Goal: Task Accomplishment & Management: Use online tool/utility

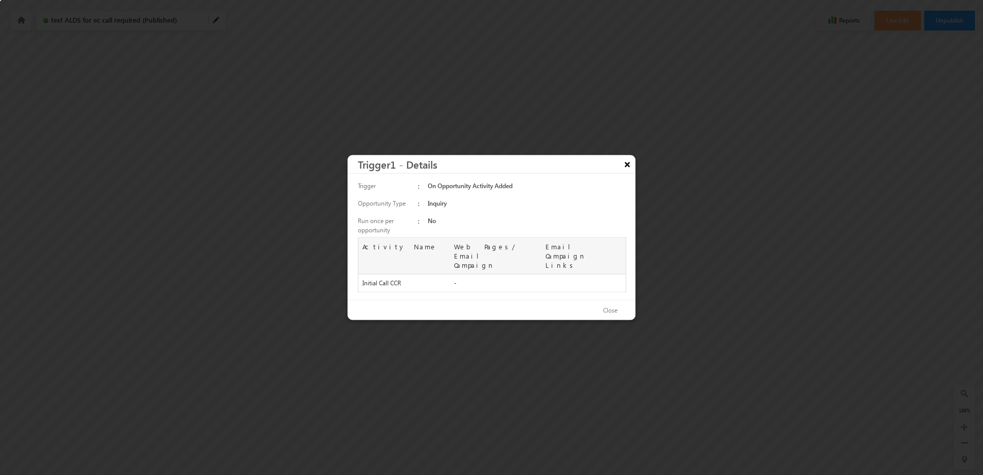
click at [625, 169] on button "×" at bounding box center [627, 164] width 16 height 18
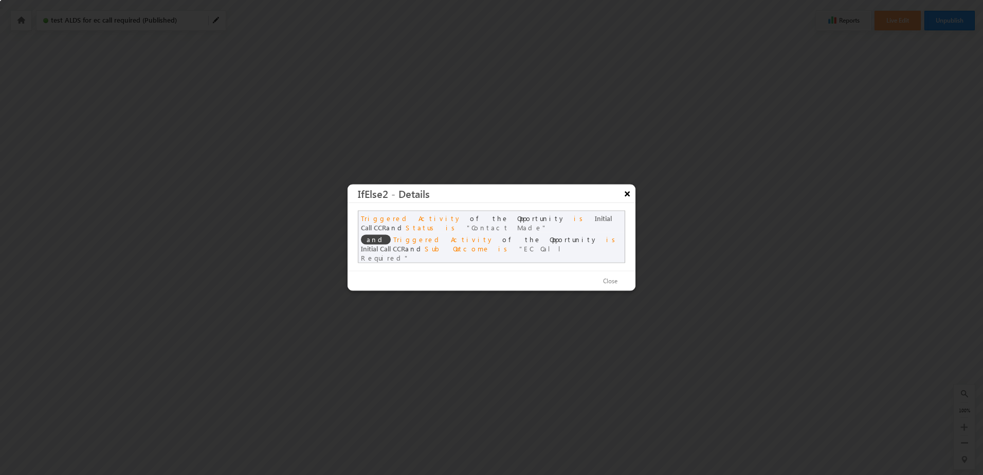
click at [629, 198] on button "×" at bounding box center [627, 194] width 16 height 18
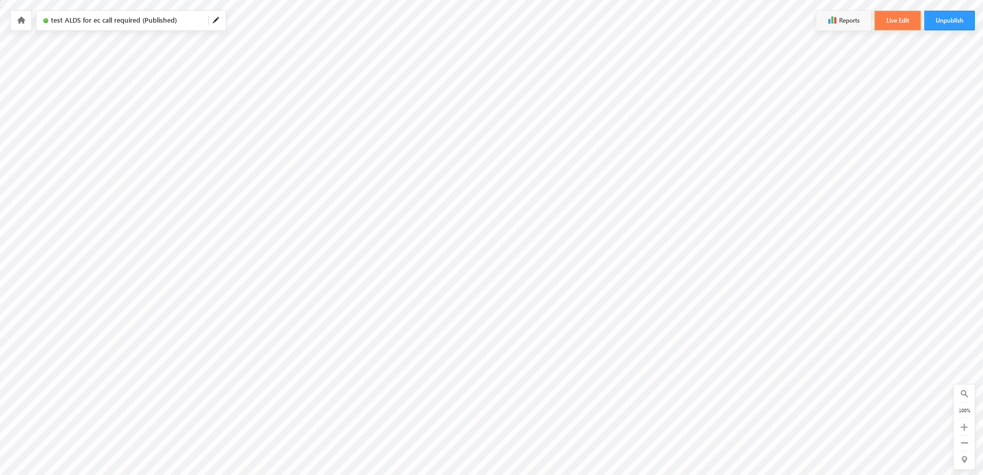
click at [900, 23] on button "Live Edit" at bounding box center [897, 21] width 46 height 20
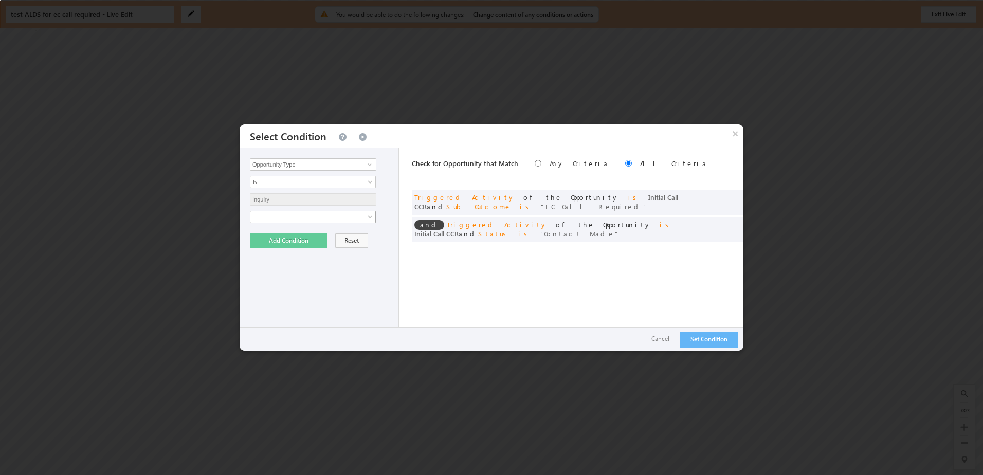
click at [292, 213] on span at bounding box center [306, 216] width 112 height 9
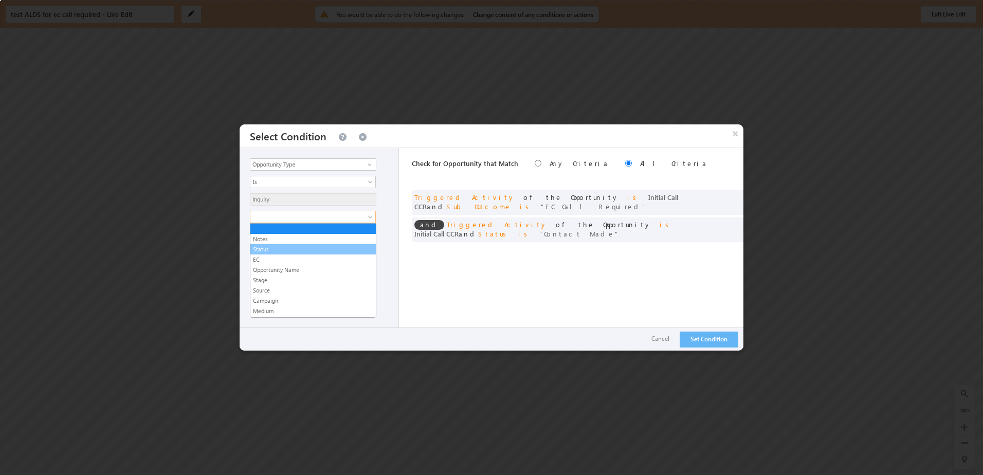
click at [271, 252] on link "Status" at bounding box center [312, 249] width 125 height 9
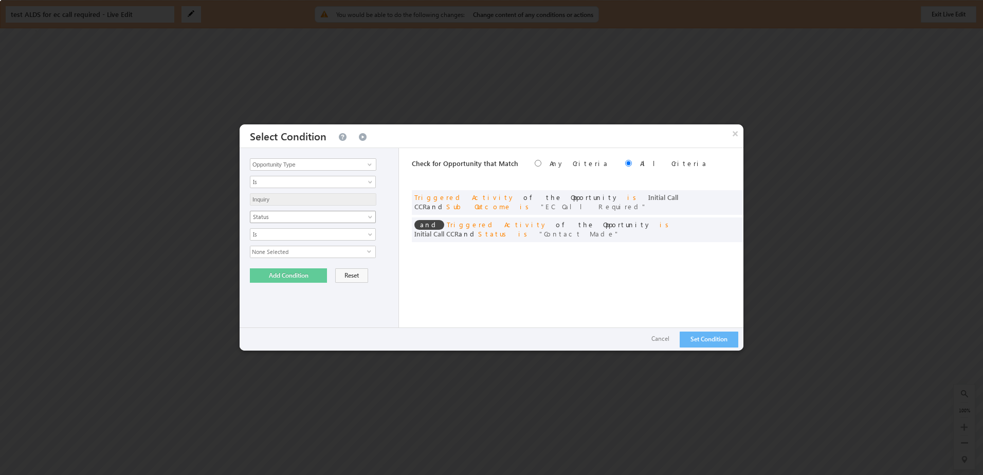
click at [275, 217] on span "Status" at bounding box center [306, 216] width 112 height 9
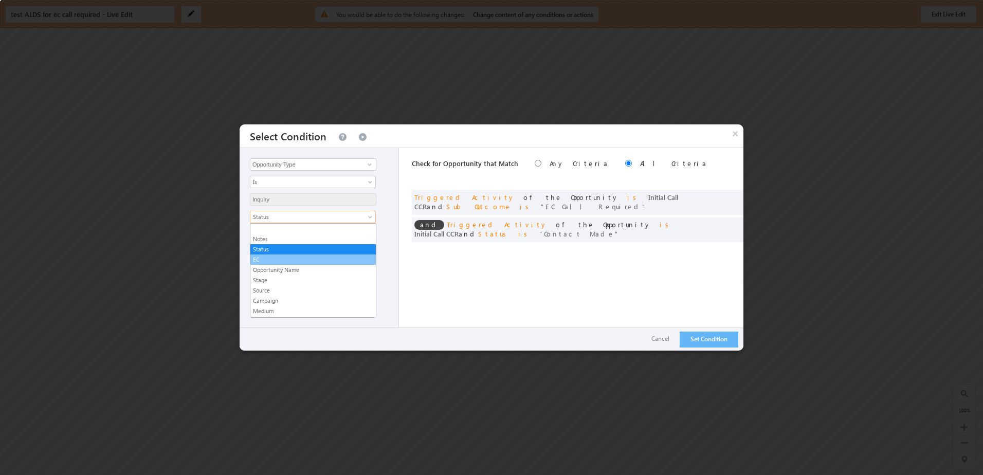
click at [265, 256] on link "EC" at bounding box center [312, 259] width 125 height 9
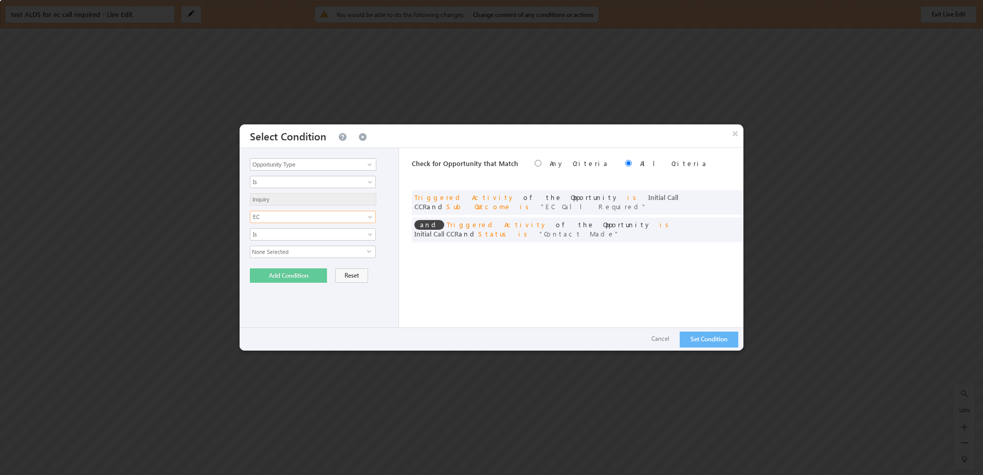
click at [278, 242] on div "Notes Status EC Opportunity Name Stage Source Campaign Medium Term Content Desc…" at bounding box center [321, 234] width 143 height 47
click at [280, 252] on span "None Selected" at bounding box center [308, 251] width 117 height 11
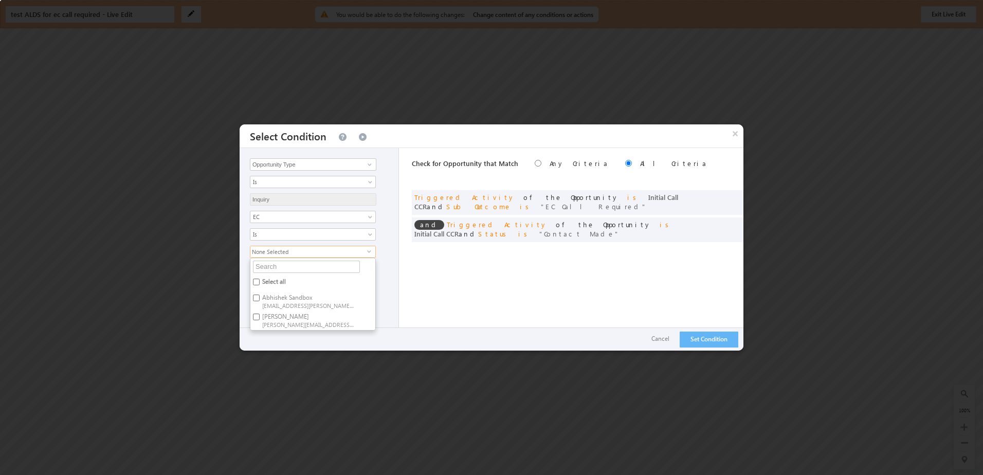
click at [296, 256] on span "None Selected" at bounding box center [308, 251] width 117 height 11
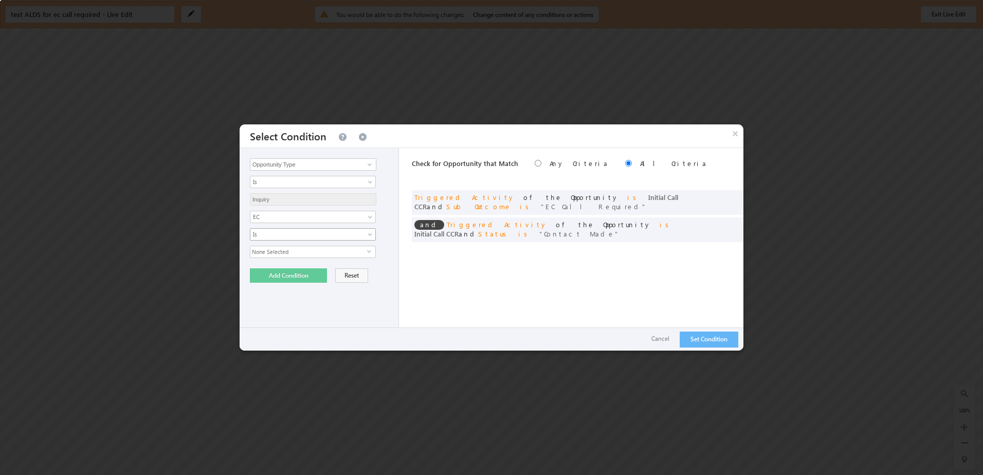
click at [298, 234] on span "Is" at bounding box center [306, 234] width 112 height 9
click at [288, 255] on link "Is Not" at bounding box center [312, 256] width 125 height 9
click at [304, 255] on span "None Selected" at bounding box center [308, 251] width 117 height 11
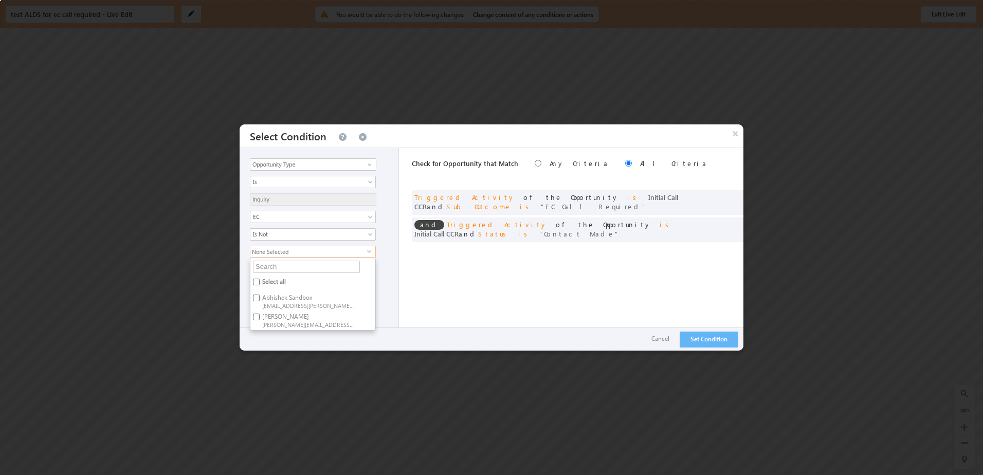
click at [304, 254] on span "None Selected" at bounding box center [308, 251] width 117 height 11
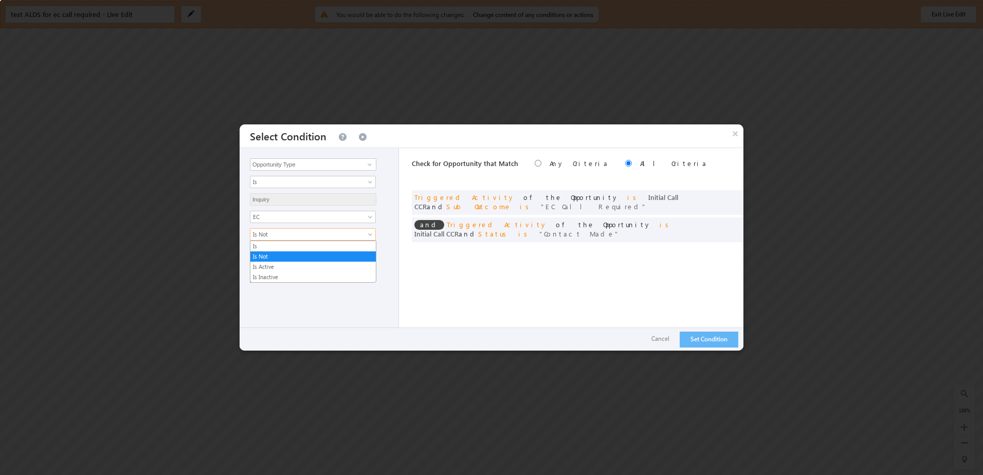
click at [307, 232] on span "Is Not" at bounding box center [306, 234] width 112 height 9
click at [394, 245] on div "Opportunity Type Triggered Activity Lead Owner Sales Group Prospect Id Actual P…" at bounding box center [319, 249] width 159 height 203
click at [276, 249] on span "None Selected" at bounding box center [308, 251] width 117 height 11
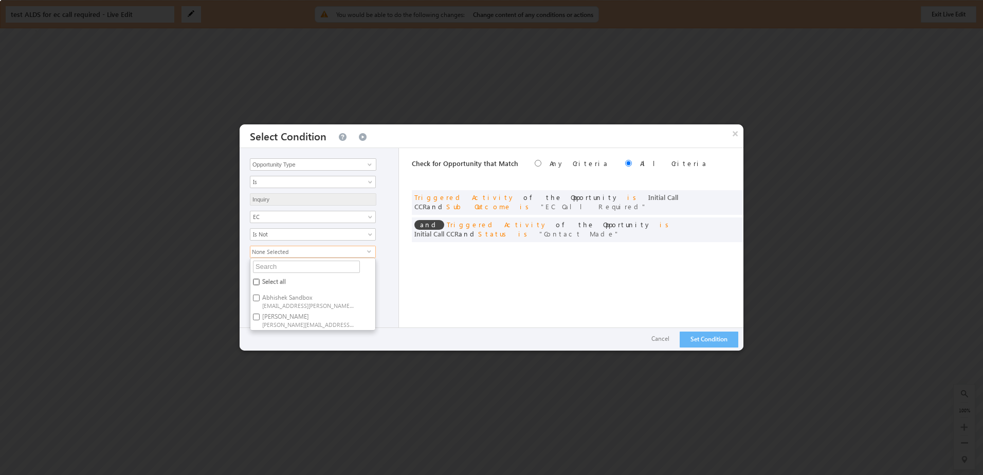
click at [254, 281] on input "Select all" at bounding box center [256, 282] width 7 height 7
checkbox input "true"
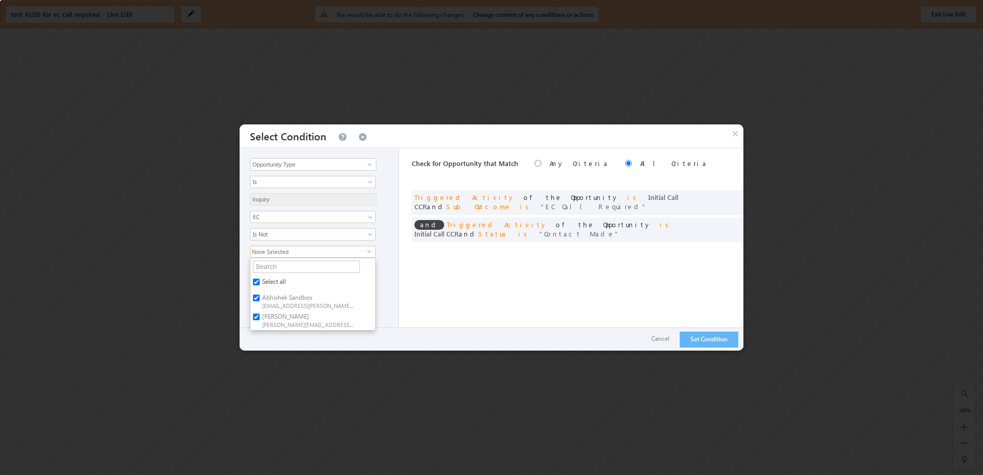
checkbox input "true"
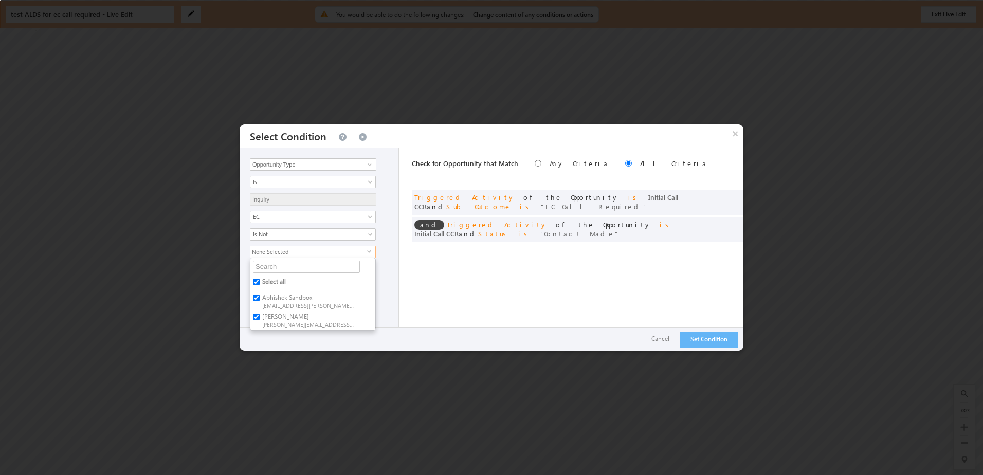
checkbox input "true"
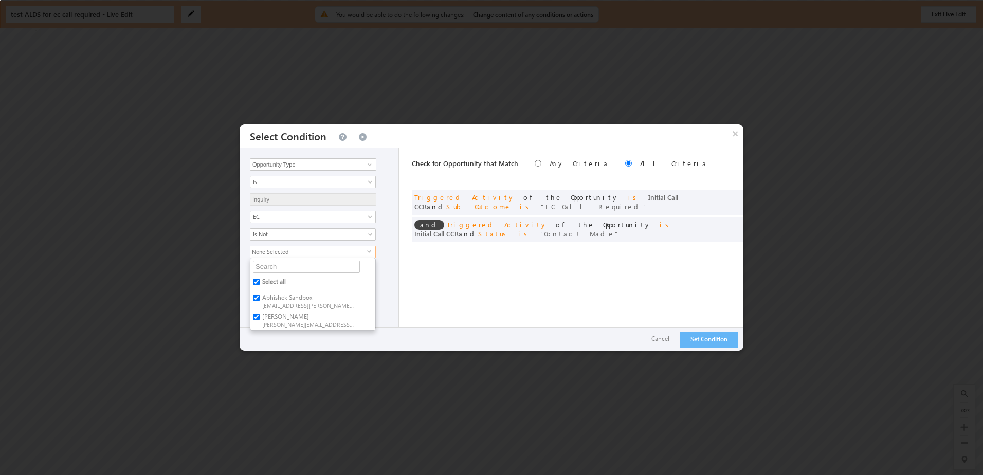
checkbox input "true"
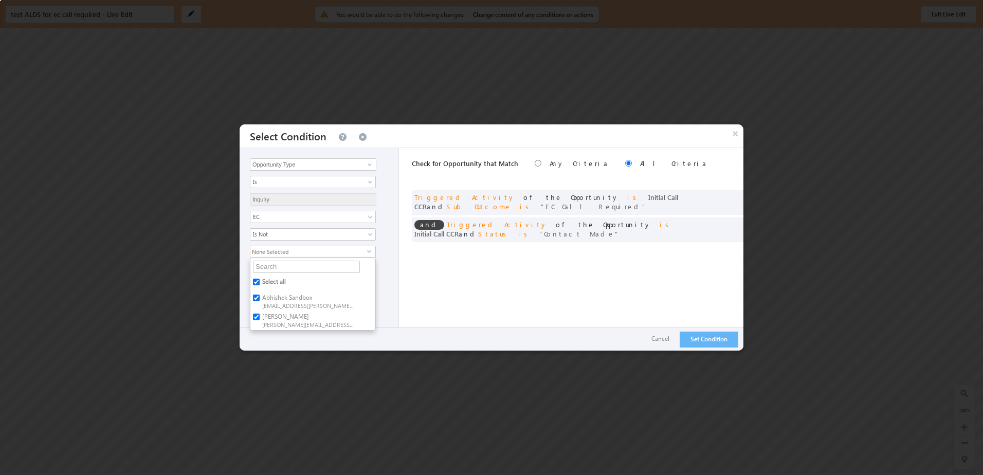
checkbox input "true"
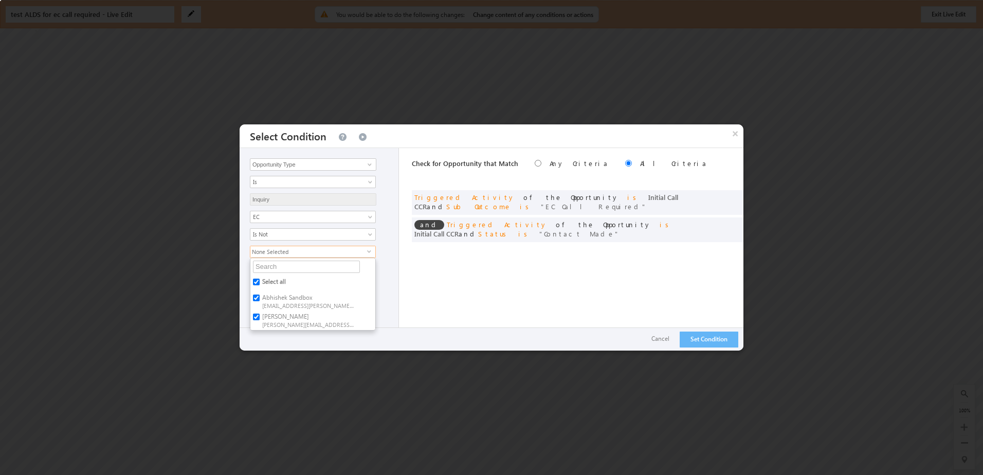
checkbox input "true"
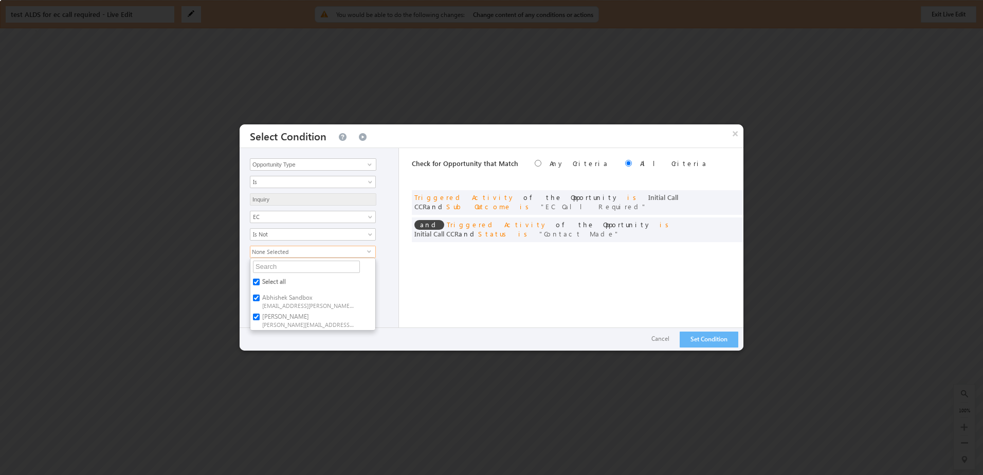
checkbox input "true"
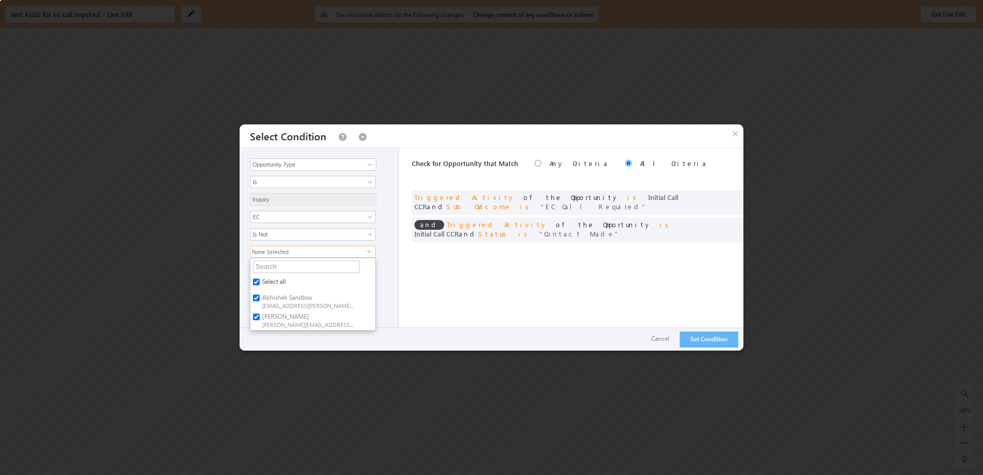
checkbox input "true"
click at [387, 259] on div "37 selected select Select all Abhishek Sandbox Abhishek.Patel+2@trios.com Amand…" at bounding box center [321, 288] width 143 height 85
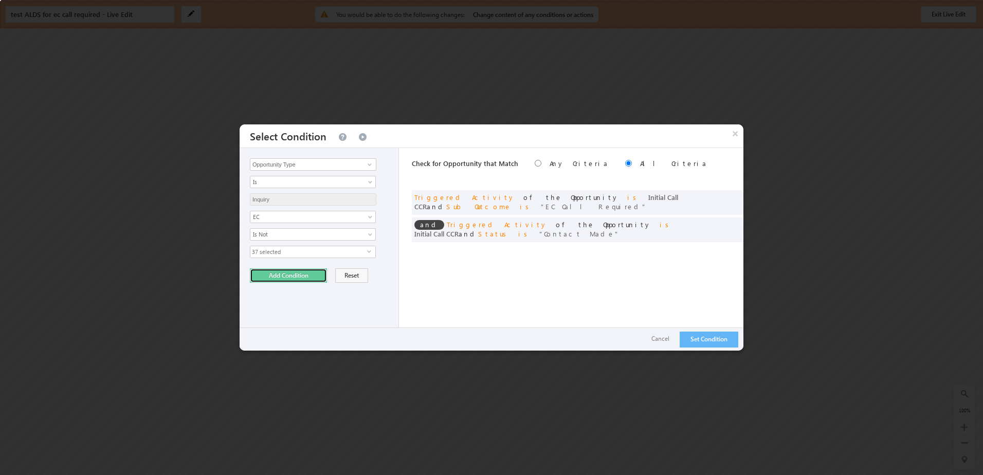
click at [306, 271] on button "Add Condition" at bounding box center [288, 275] width 77 height 14
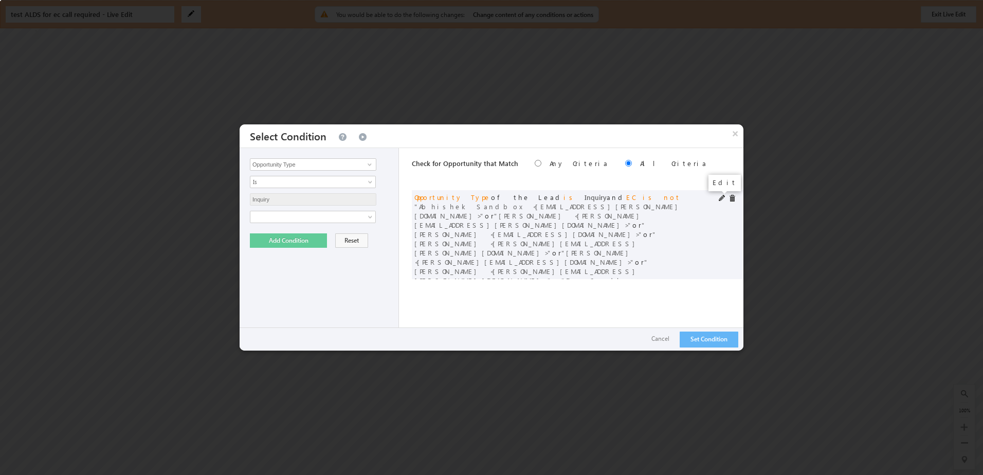
click at [719, 196] on span at bounding box center [722, 198] width 7 height 7
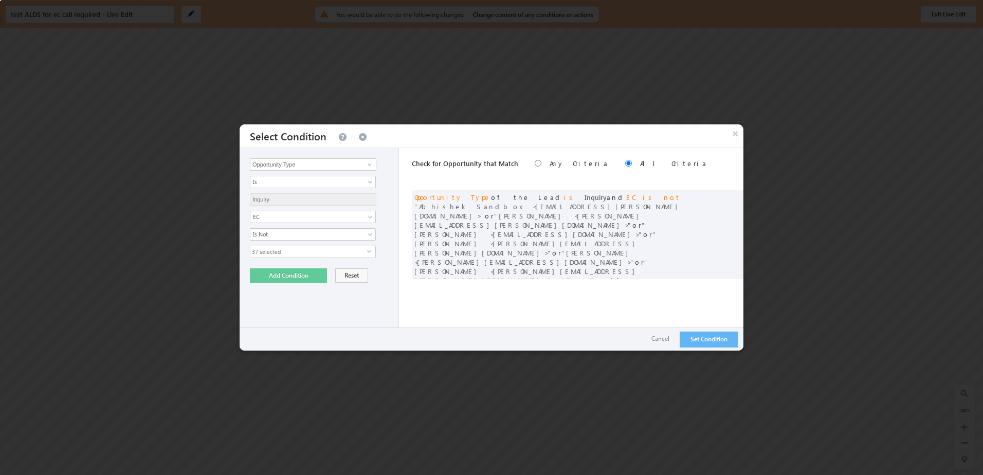
click at [368, 247] on span "select" at bounding box center [371, 254] width 8 height 17
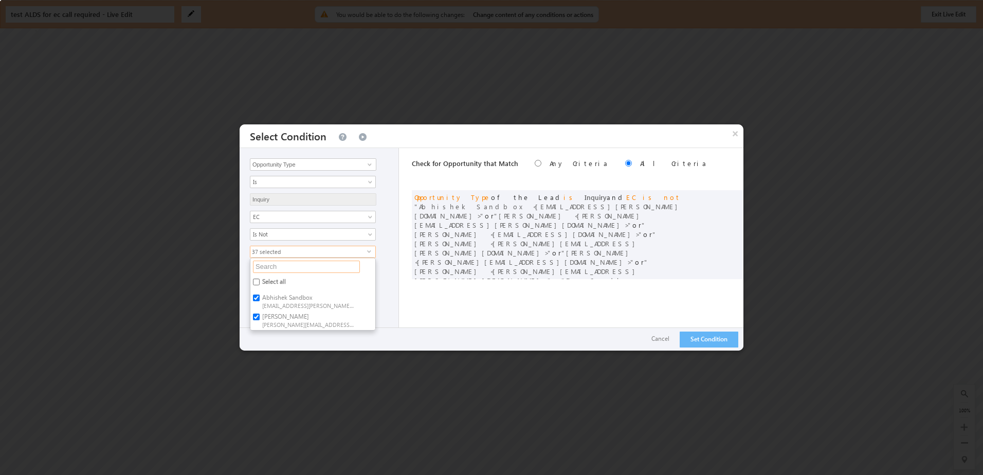
click at [307, 269] on input "text" at bounding box center [306, 267] width 107 height 12
type input "t"
checkbox input "true"
type input "tori"
click at [296, 267] on input "tori" at bounding box center [306, 267] width 107 height 12
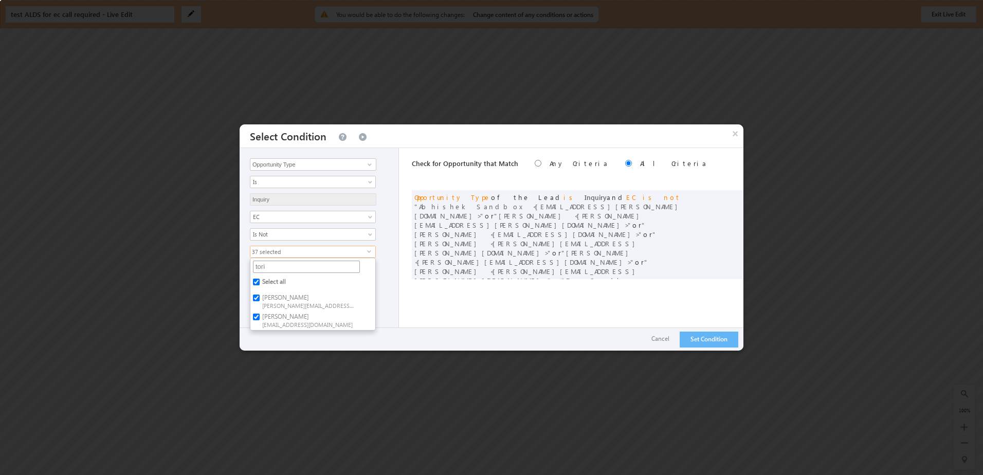
click at [296, 267] on input "tori" at bounding box center [306, 267] width 107 height 12
type input "tor"
type input "t"
click at [252, 270] on label "Tori Salt [EMAIL_ADDRESS][DOMAIN_NAME]" at bounding box center [307, 274] width 115 height 19
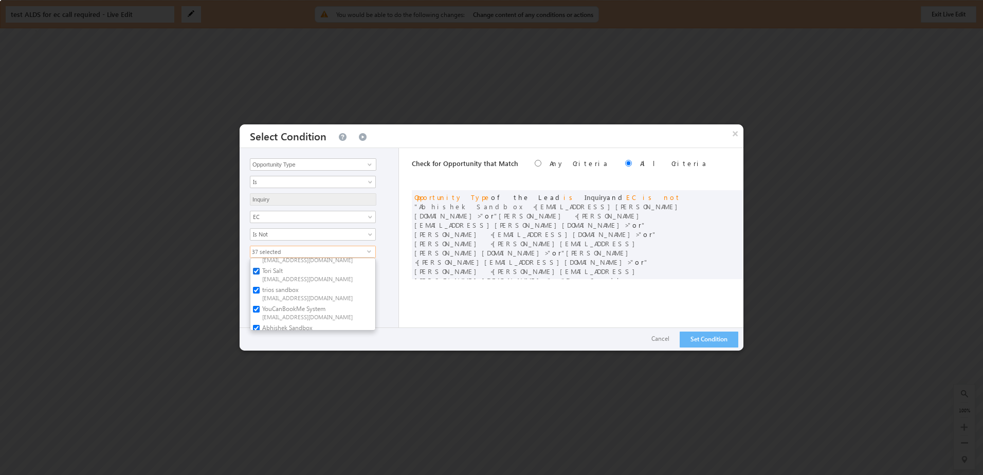
click at [253, 270] on input "Tori Salt [EMAIL_ADDRESS][DOMAIN_NAME]" at bounding box center [256, 271] width 7 height 7
checkbox input "false"
click at [382, 250] on div "36 selected select Select all Becky Howard becky.howard+1@trios.com Corry Rowte…" at bounding box center [321, 288] width 143 height 85
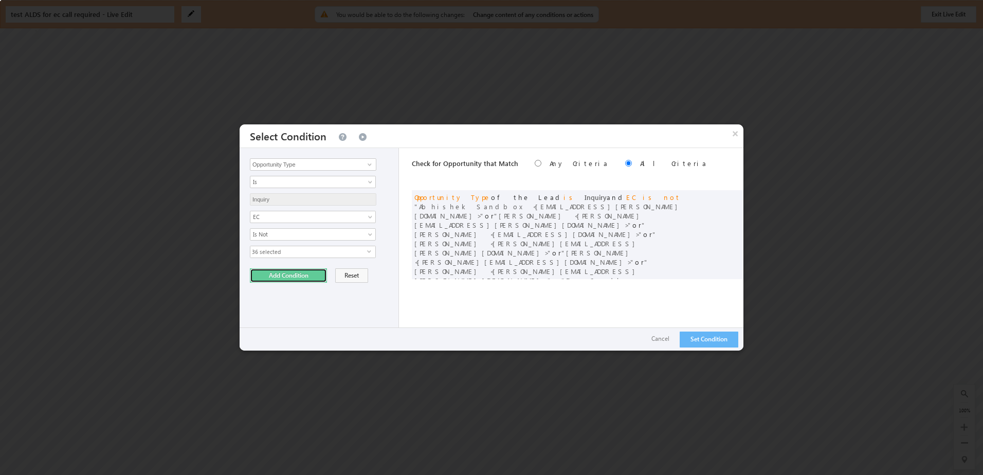
click at [285, 272] on button "Add Condition" at bounding box center [288, 275] width 77 height 14
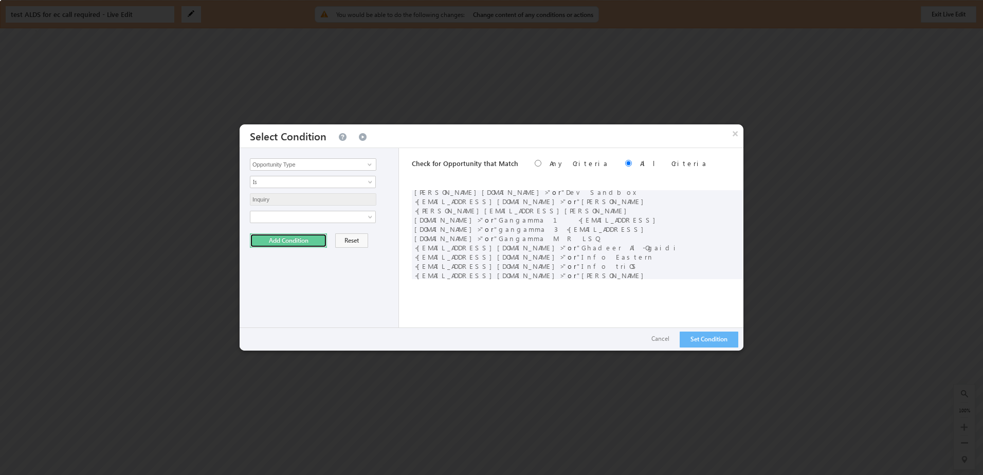
scroll to position [0, 0]
click at [740, 137] on button "×" at bounding box center [735, 133] width 16 height 18
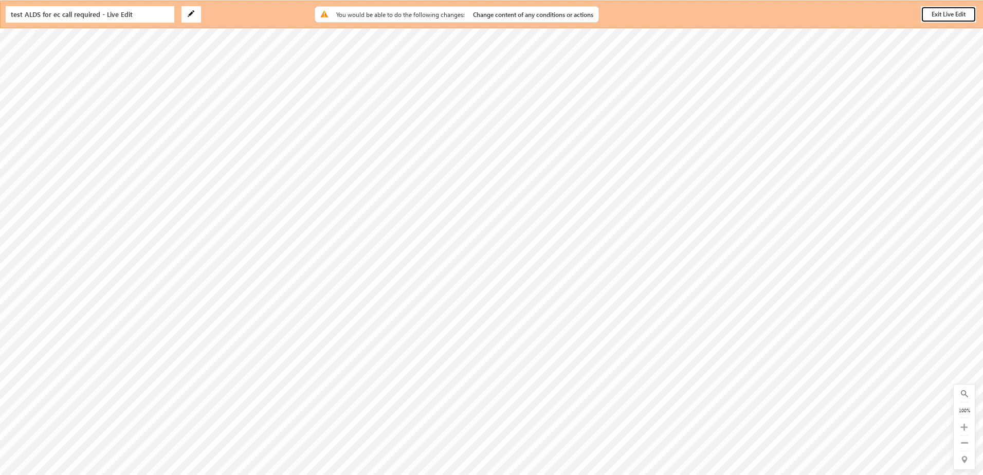
click at [933, 19] on button "Exit Live Edit" at bounding box center [949, 14] width 56 height 16
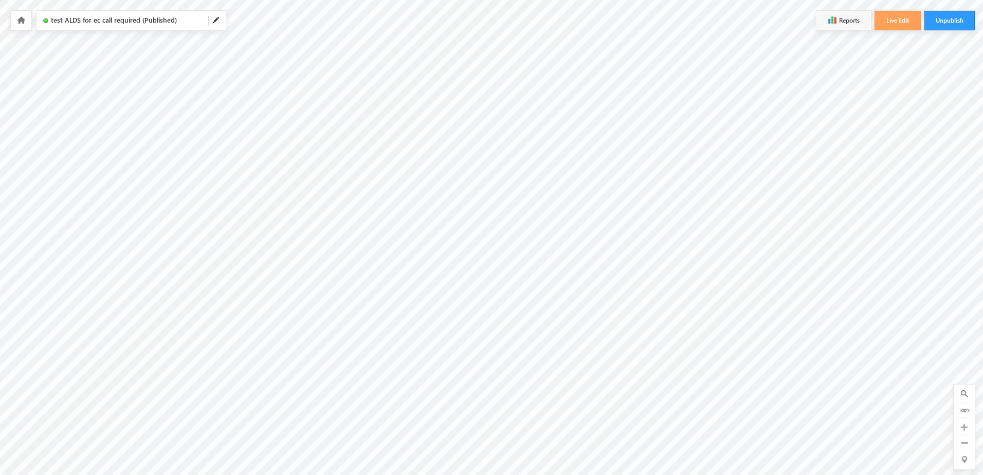
click at [24, 23] on icon at bounding box center [21, 19] width 8 height 7
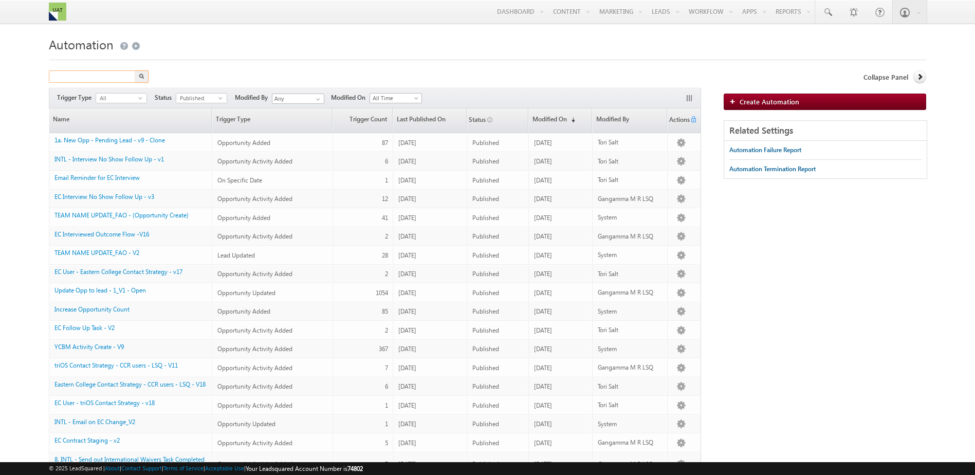
click at [85, 78] on input "text" at bounding box center [93, 76] width 88 height 12
click at [96, 74] on input "test" at bounding box center [93, 76] width 88 height 12
type input "test alds"
click at [135, 70] on button "button" at bounding box center [141, 76] width 13 height 12
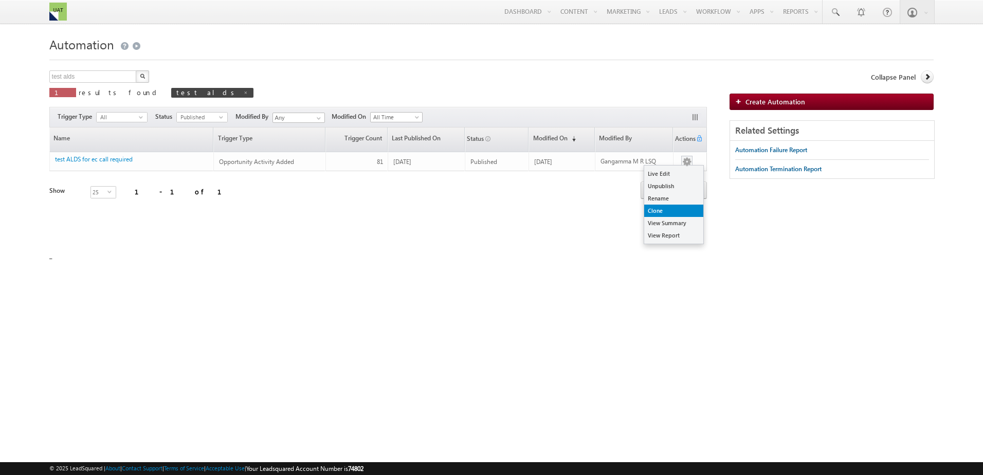
click at [661, 208] on link "Clone" at bounding box center [673, 211] width 59 height 12
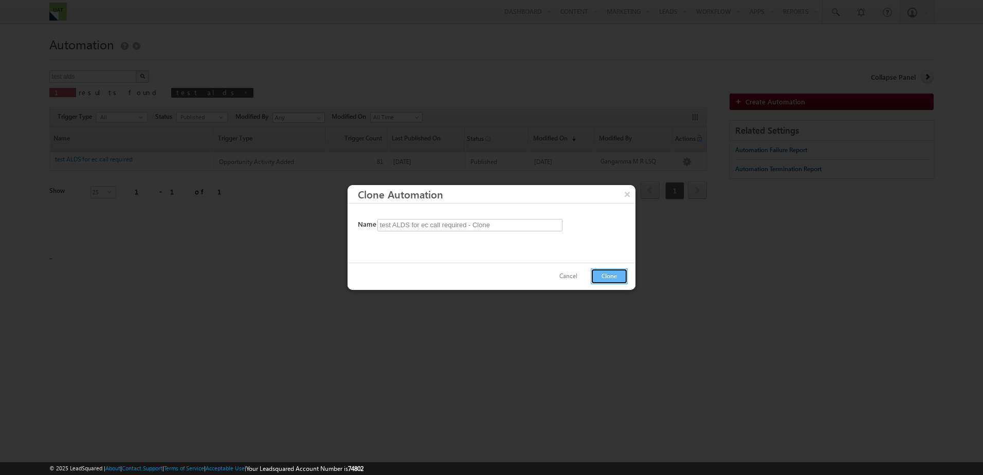
click at [613, 280] on button "Clone" at bounding box center [609, 276] width 37 height 16
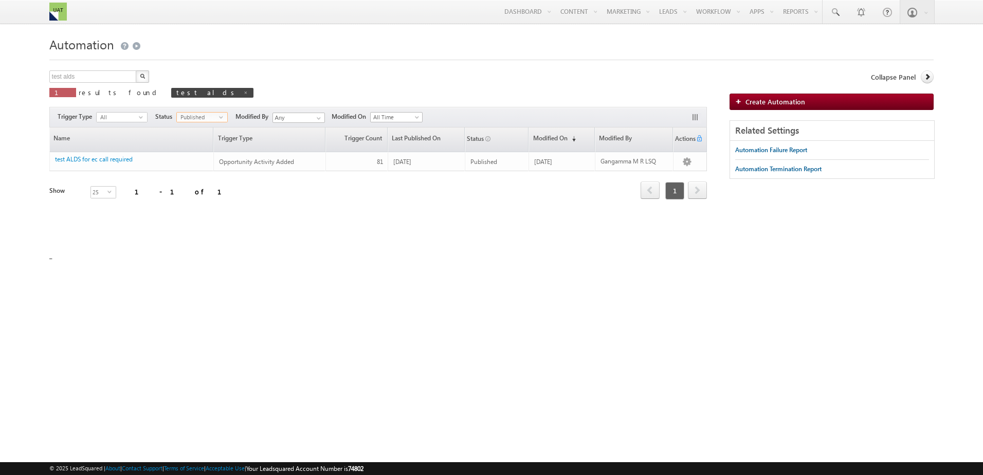
click at [219, 117] on span "select" at bounding box center [223, 117] width 8 height 5
click at [203, 136] on li "Draft" at bounding box center [202, 139] width 50 height 10
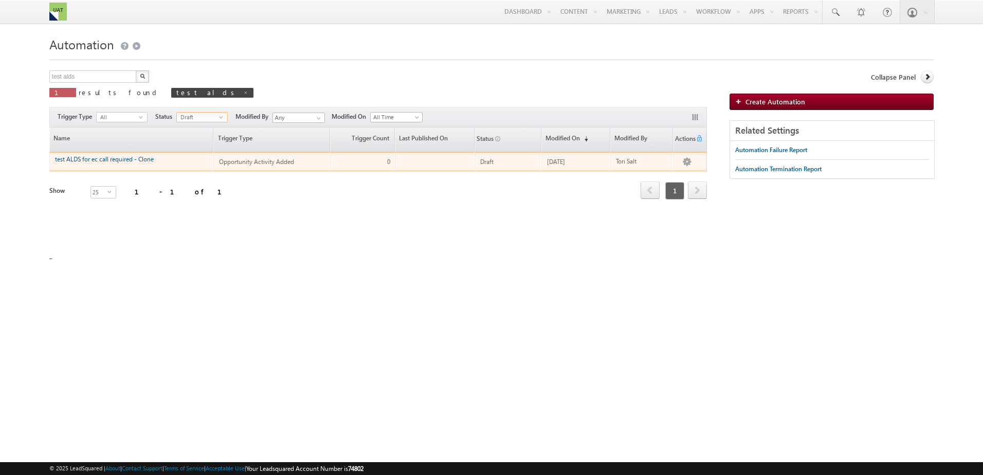
click at [104, 158] on link "test ALDS for ec call required - Clone" at bounding box center [104, 159] width 99 height 8
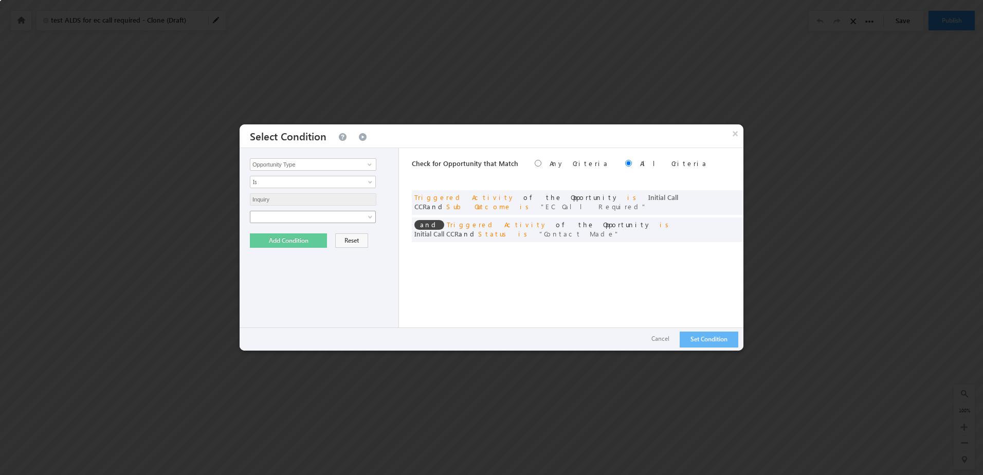
click at [280, 219] on span at bounding box center [306, 216] width 112 height 9
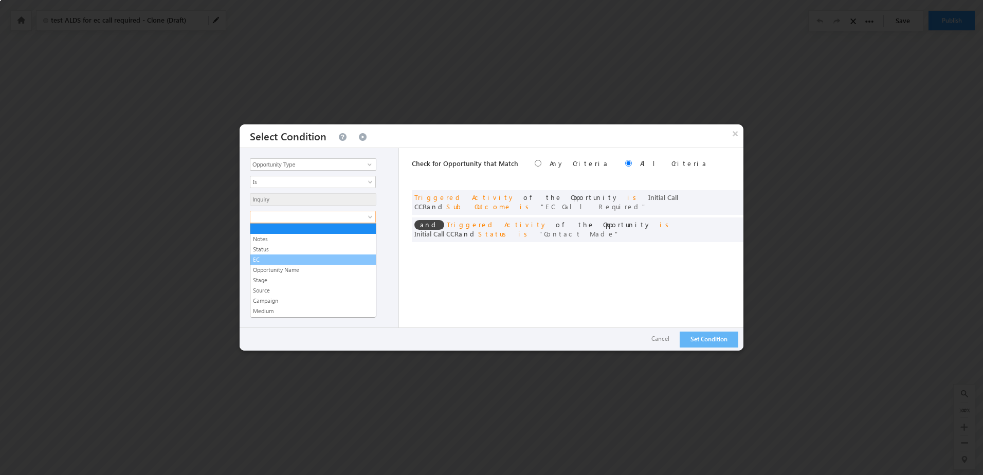
click at [269, 256] on link "EC" at bounding box center [312, 259] width 125 height 9
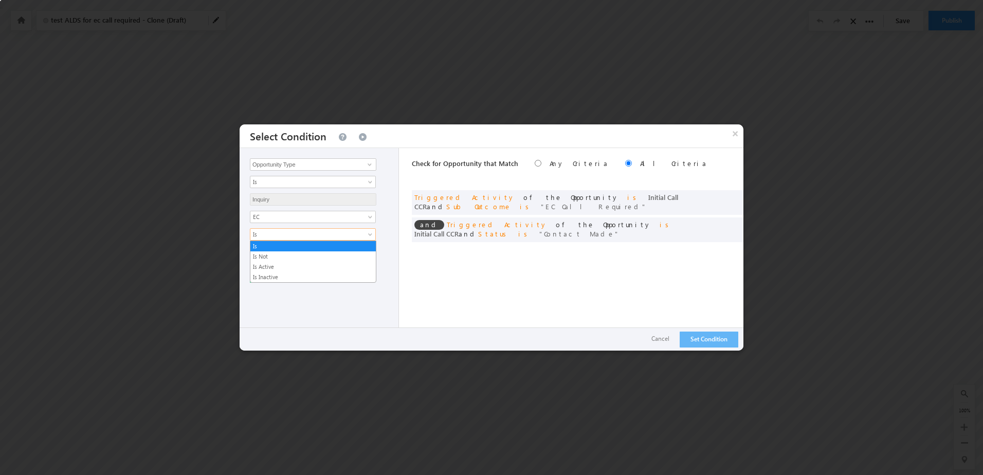
click at [291, 240] on link "Is" at bounding box center [313, 234] width 126 height 12
click at [275, 254] on link "Is Not" at bounding box center [312, 256] width 125 height 9
click at [275, 256] on span "None Selected" at bounding box center [308, 251] width 117 height 11
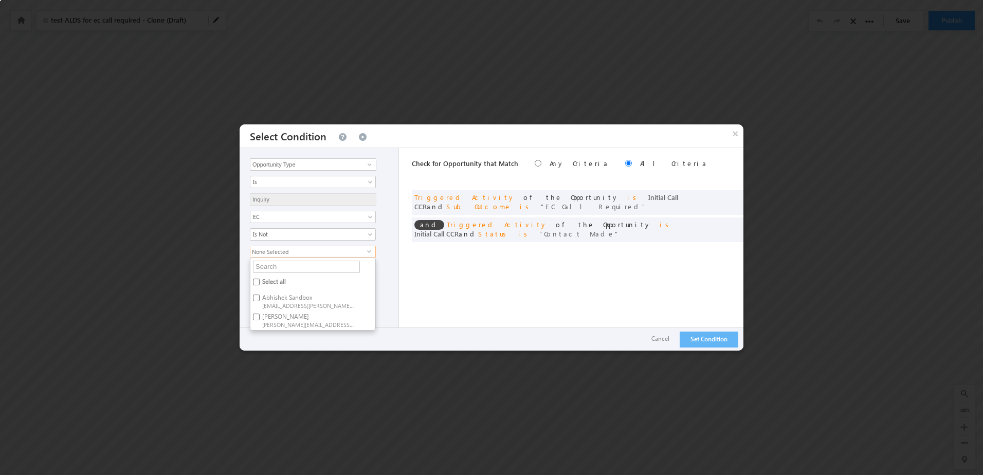
click at [270, 282] on label "Select all" at bounding box center [273, 284] width 46 height 16
click at [260, 282] on input "Select all" at bounding box center [256, 282] width 7 height 7
checkbox input "true"
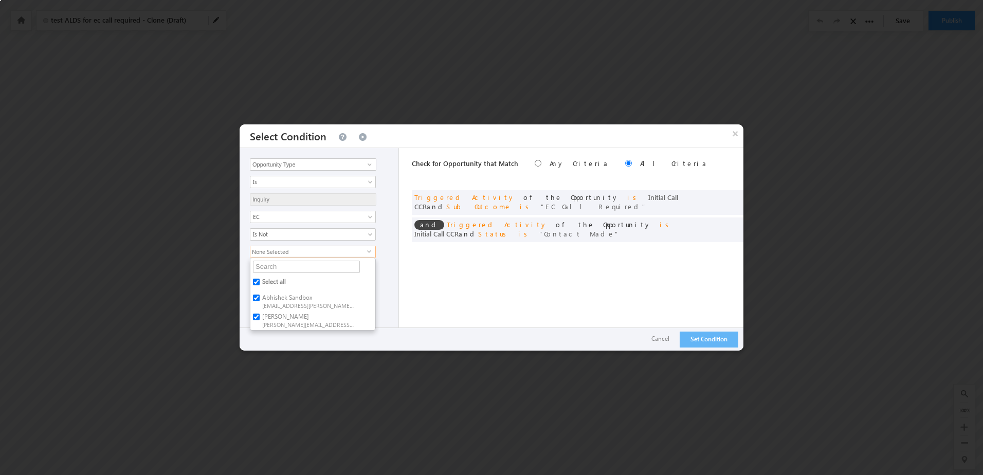
checkbox input "true"
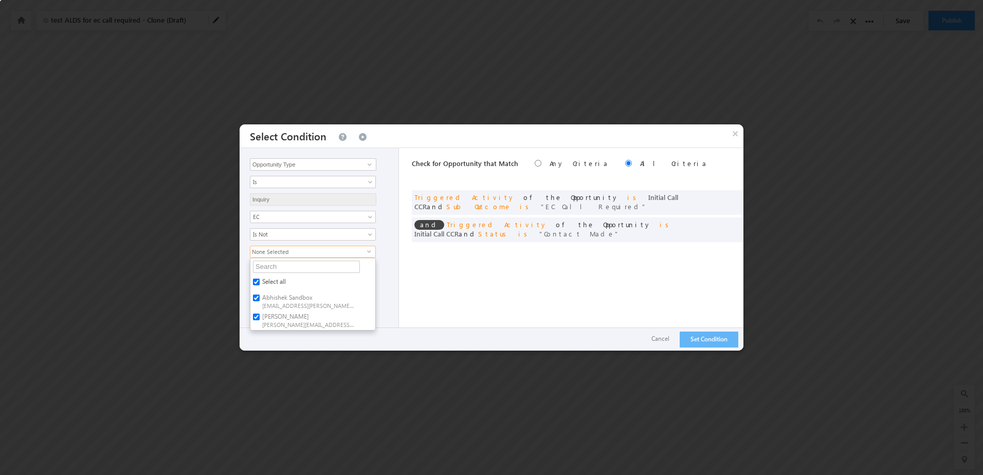
checkbox input "true"
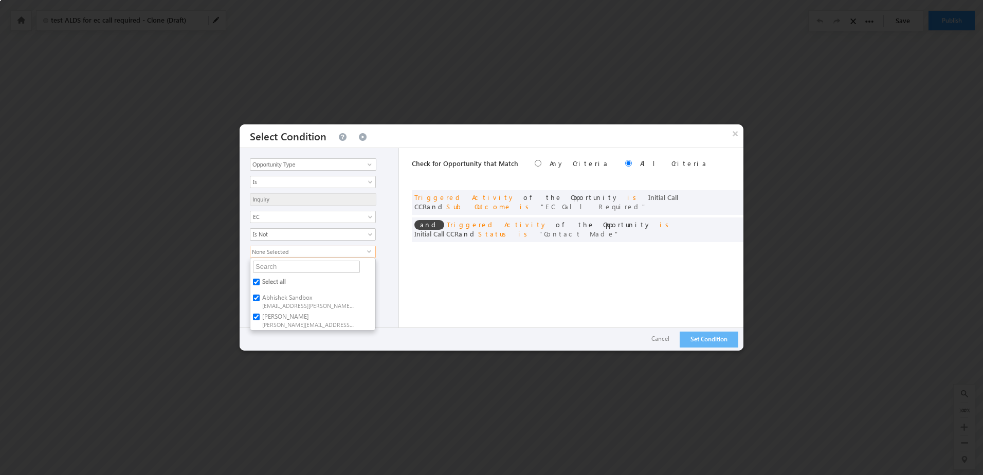
checkbox input "true"
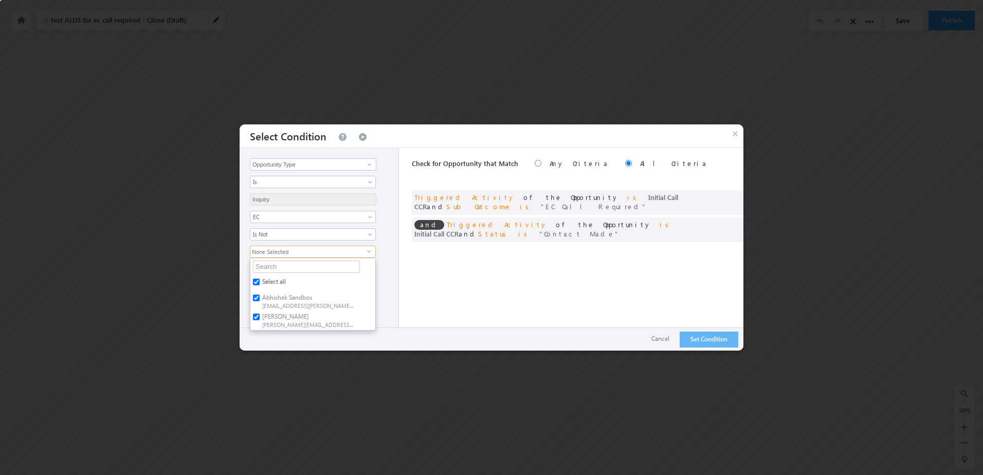
checkbox input "true"
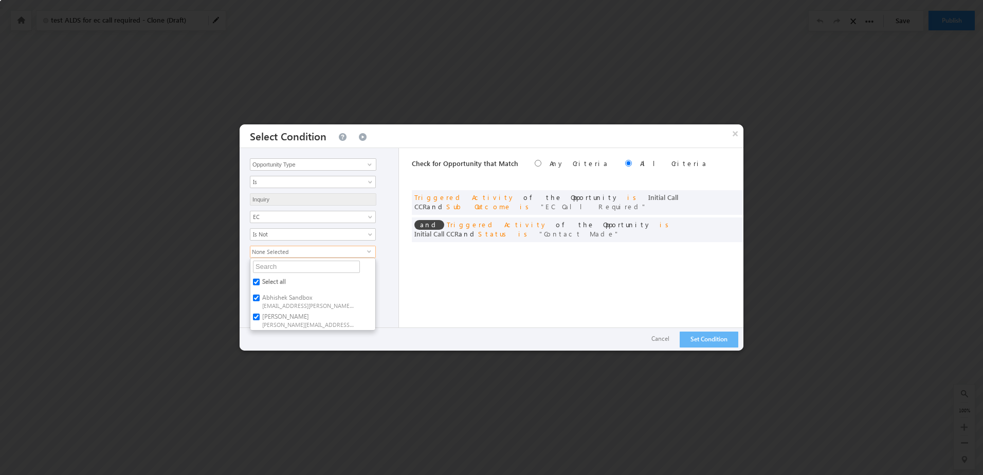
checkbox input "true"
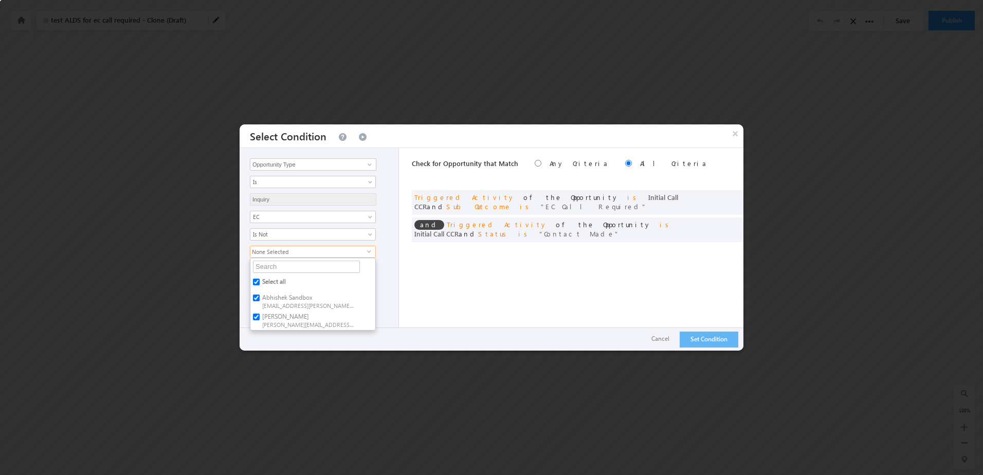
checkbox input "true"
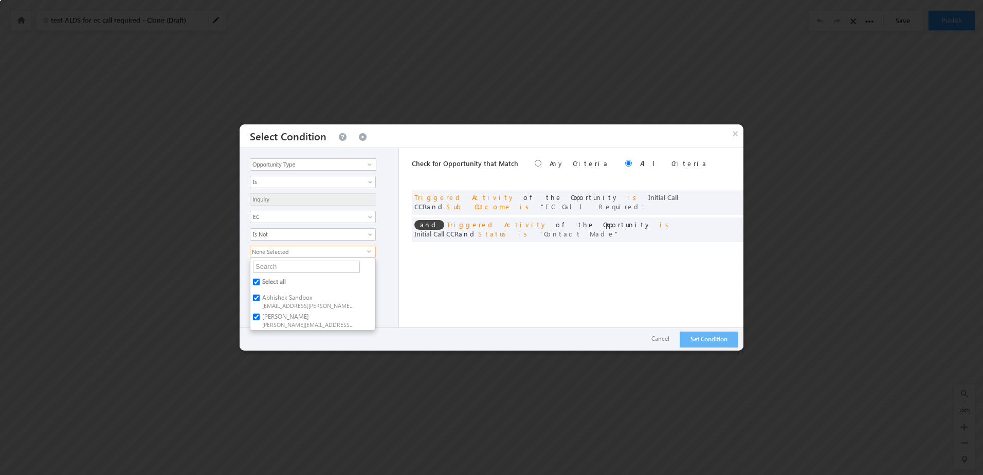
checkbox input "true"
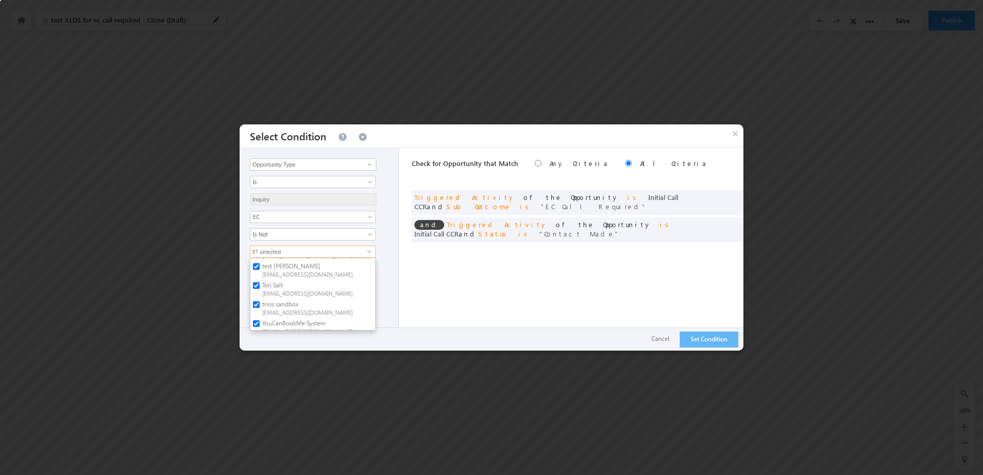
scroll to position [665, 0]
click at [267, 281] on label "Tori Salt [EMAIL_ADDRESS][DOMAIN_NAME]" at bounding box center [307, 282] width 115 height 19
click at [260, 281] on input "Tori Salt [EMAIL_ADDRESS][DOMAIN_NAME]" at bounding box center [256, 280] width 7 height 7
checkbox input "false"
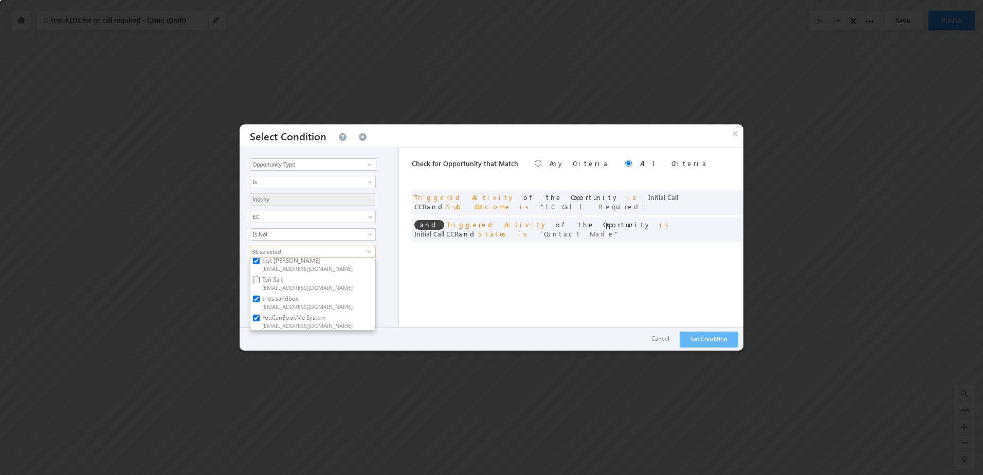
click at [382, 246] on div "36 selected select Select all Abhishek Sandbox [EMAIL_ADDRESS][PERSON_NAME][DOM…" at bounding box center [321, 288] width 143 height 85
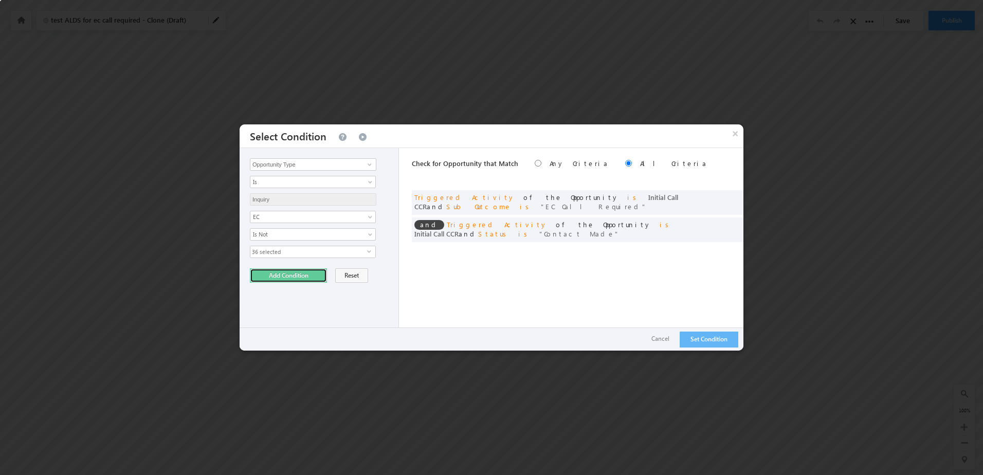
click at [288, 281] on button "Add Condition" at bounding box center [288, 275] width 77 height 14
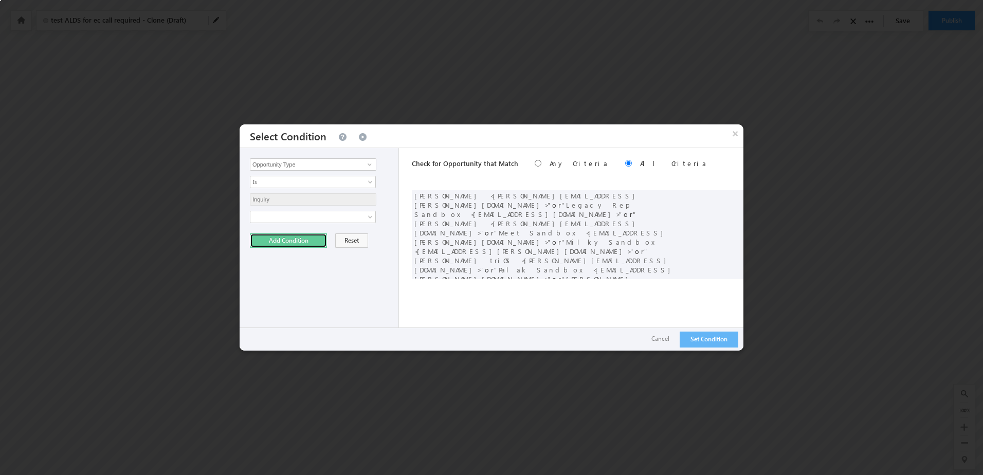
scroll to position [215, 0]
click at [721, 340] on button "Set Condition" at bounding box center [709, 340] width 59 height 16
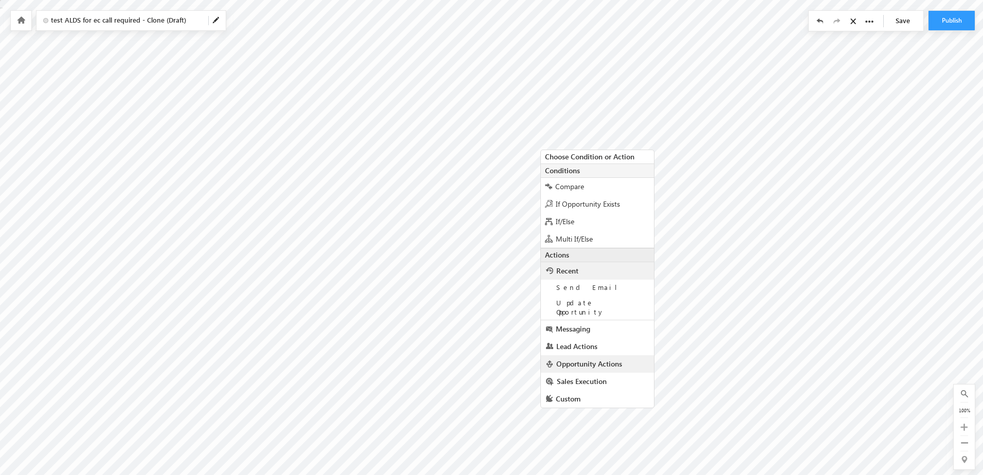
click at [630, 355] on link "Opportunity Actions" at bounding box center [597, 363] width 113 height 17
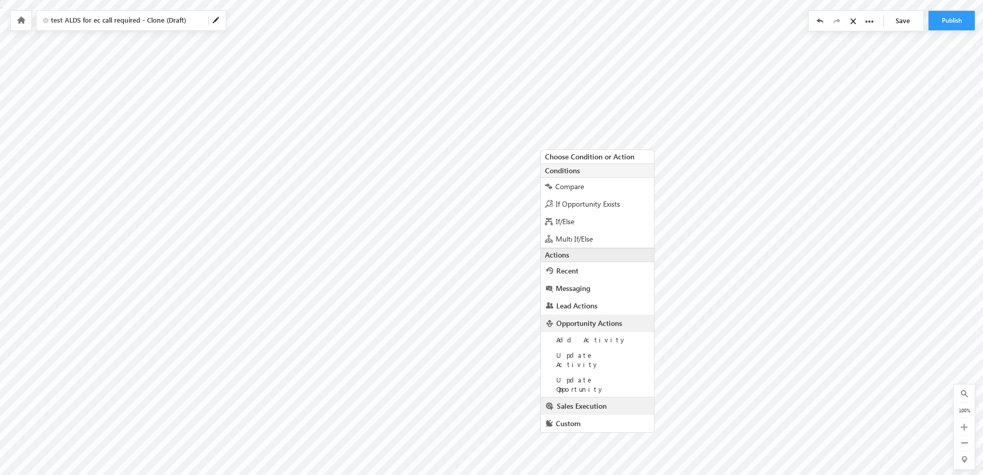
click at [618, 397] on link "Sales Execution" at bounding box center [597, 405] width 113 height 17
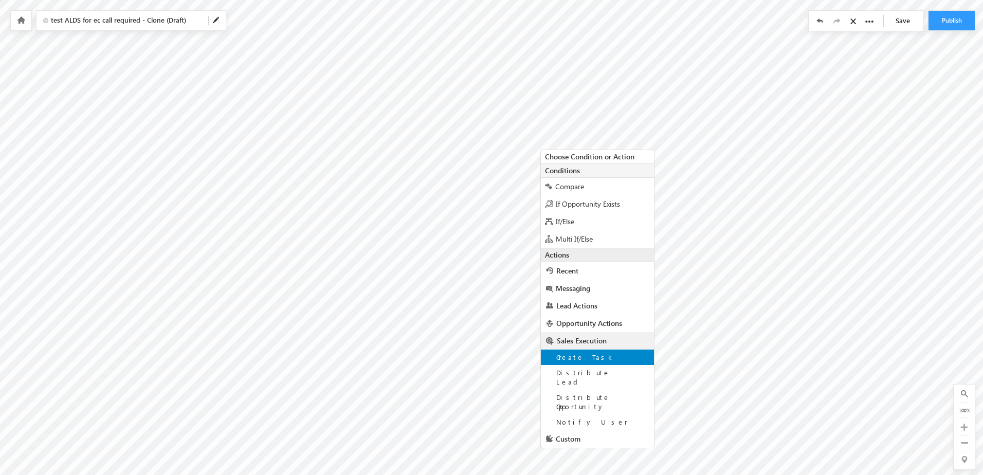
click at [618, 360] on div "Create Task" at bounding box center [597, 357] width 113 height 15
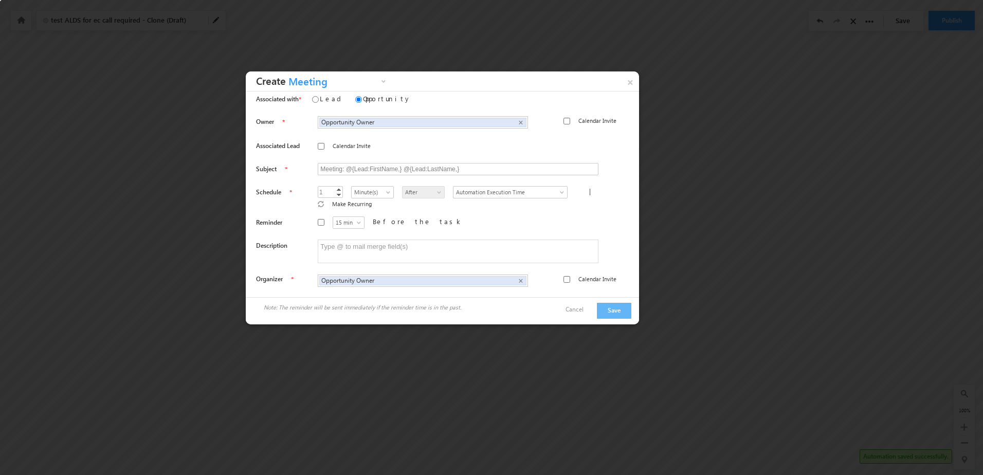
scroll to position [0, 0]
click at [518, 278] on span "×" at bounding box center [520, 282] width 5 height 9
click at [458, 276] on input "text" at bounding box center [422, 281] width 209 height 11
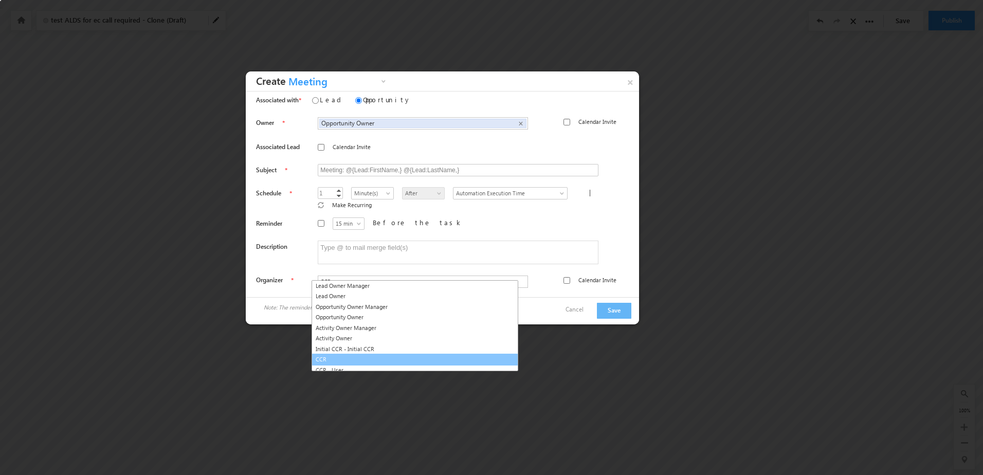
click at [345, 358] on link "CCR" at bounding box center [414, 360] width 207 height 12
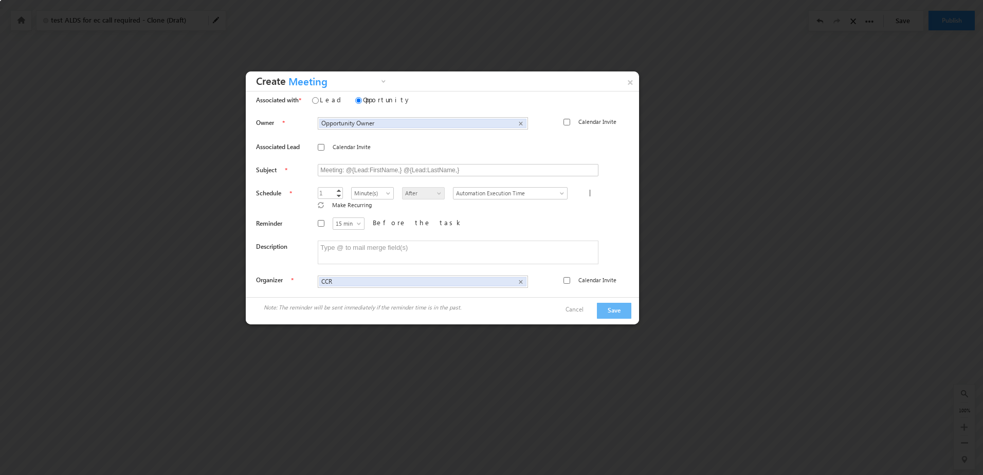
click at [544, 277] on div "CCR CCR × @{Opportunity:mx_Custom_18,} Calendar Invite" at bounding box center [467, 278] width 299 height 24
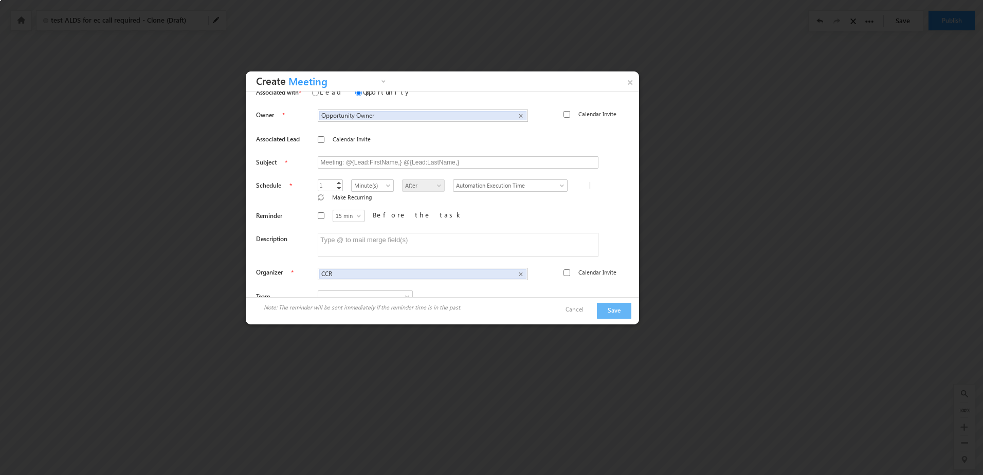
scroll to position [9, 0]
click at [518, 268] on span "×" at bounding box center [520, 272] width 5 height 9
click at [492, 267] on input "text" at bounding box center [422, 272] width 209 height 11
click at [521, 270] on div "@{Opportunity:mx_Custom_18,} Calendar Invite" at bounding box center [467, 269] width 299 height 24
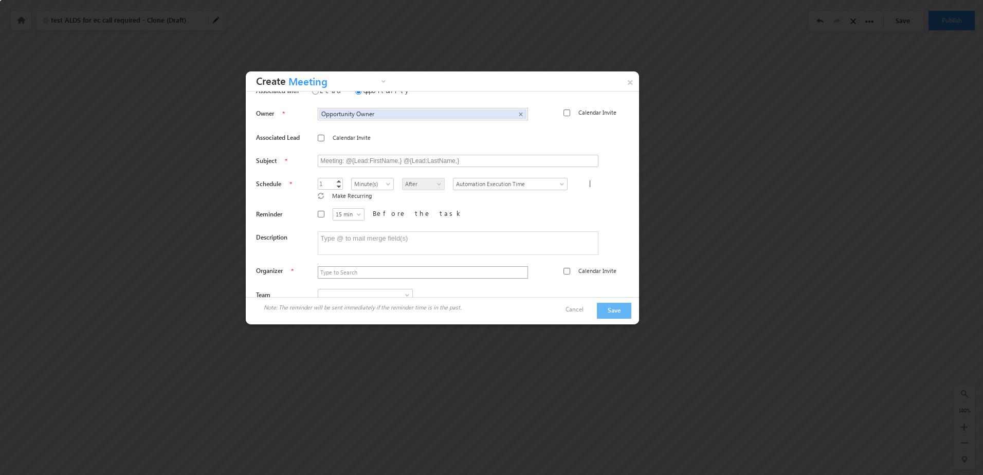
click at [499, 267] on input "text" at bounding box center [422, 272] width 209 height 11
type input "ccr"
click at [521, 286] on div "Associated with Lead Opportunity Task Details Owner Opportunity Owner Opportuni…" at bounding box center [442, 194] width 393 height 206
click at [619, 314] on button "Save" at bounding box center [614, 311] width 34 height 16
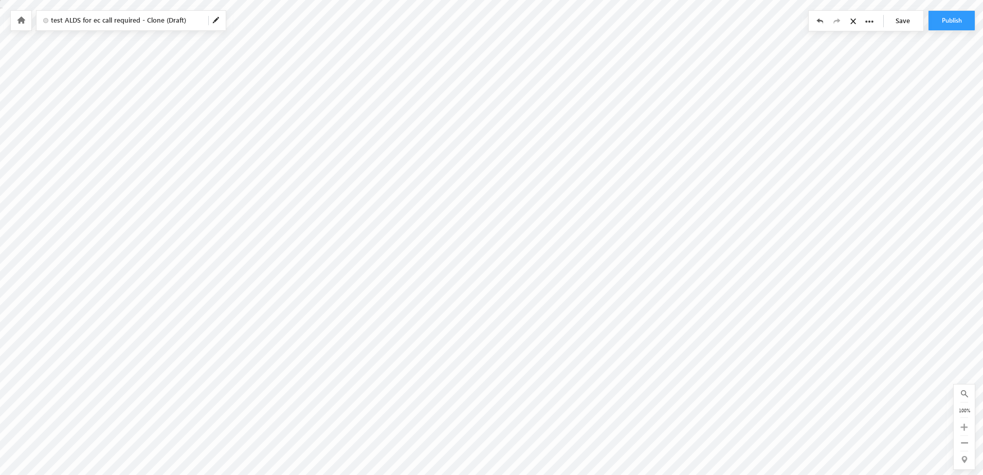
click at [902, 25] on link "Save" at bounding box center [905, 21] width 36 height 20
click at [900, 27] on link "Save" at bounding box center [905, 21] width 36 height 20
click at [18, 21] on icon at bounding box center [21, 19] width 8 height 7
